Goal: Task Accomplishment & Management: Use online tool/utility

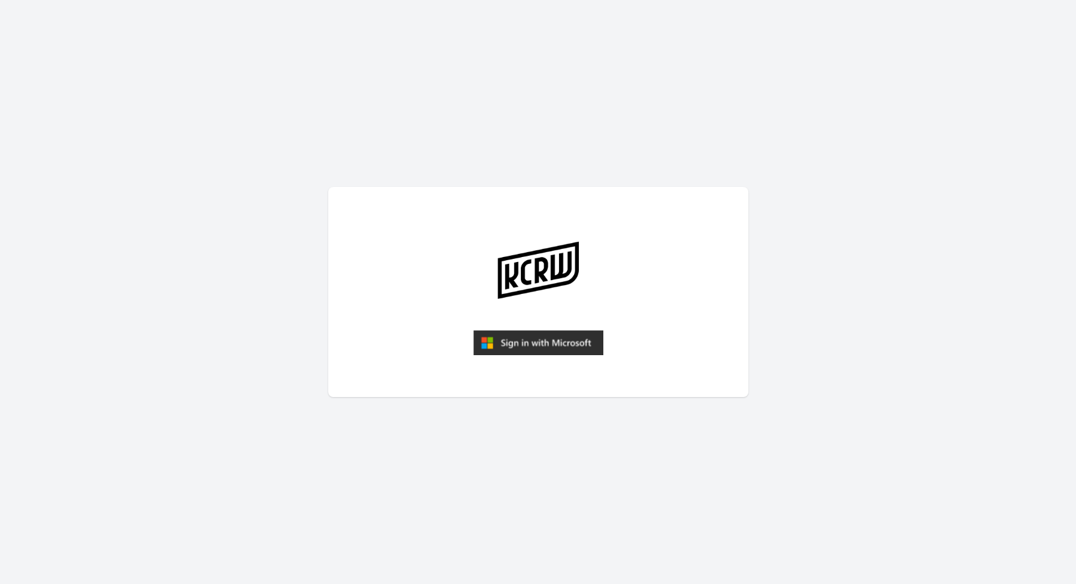
click at [575, 349] on img "submit" at bounding box center [538, 342] width 130 height 25
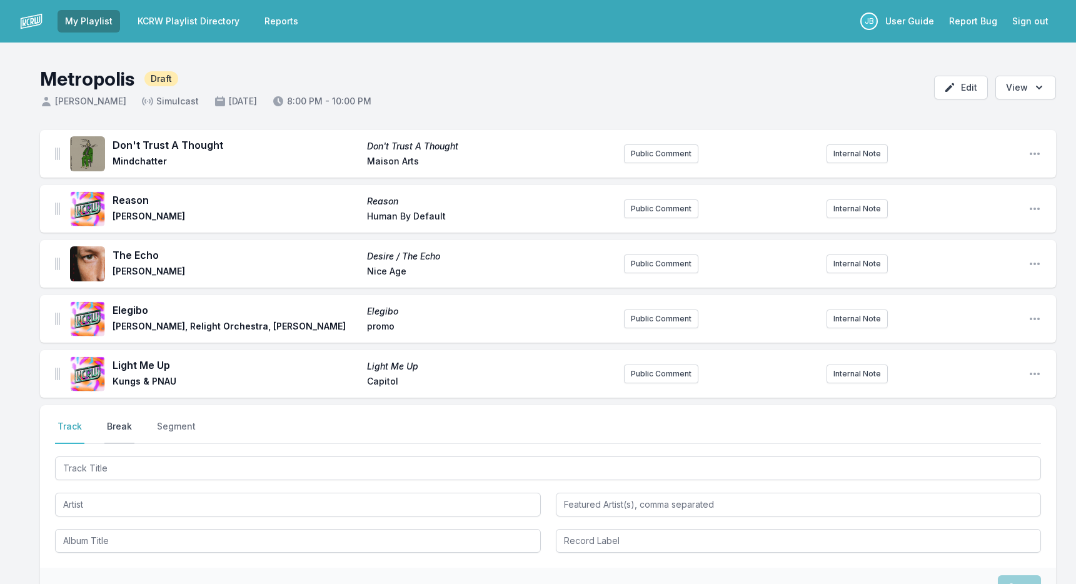
click at [108, 421] on button "Break" at bounding box center [119, 432] width 30 height 24
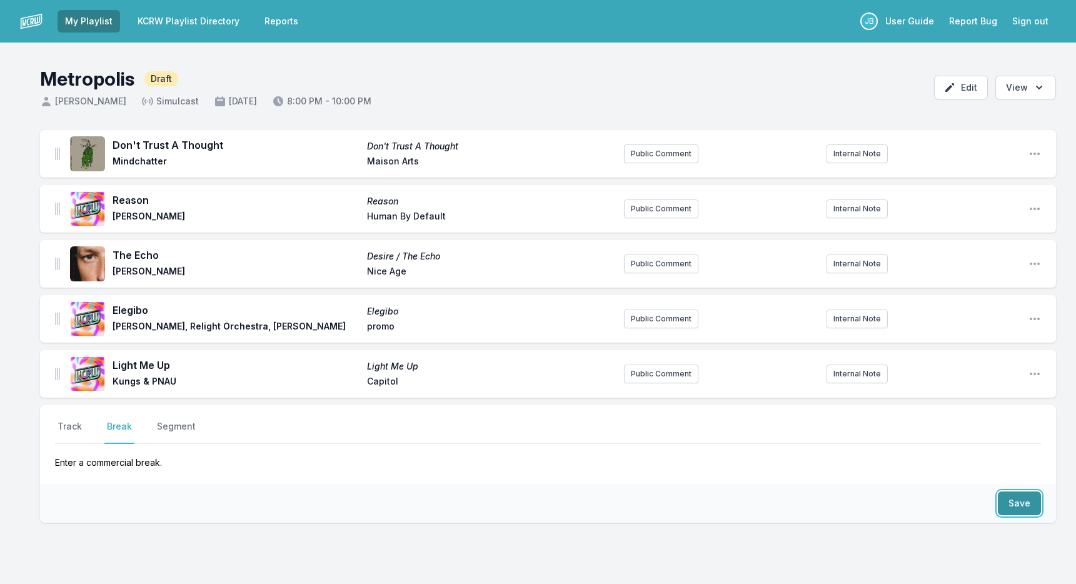
click at [1022, 502] on button "Save" at bounding box center [1019, 504] width 43 height 24
